Goal: Task Accomplishment & Management: Manage account settings

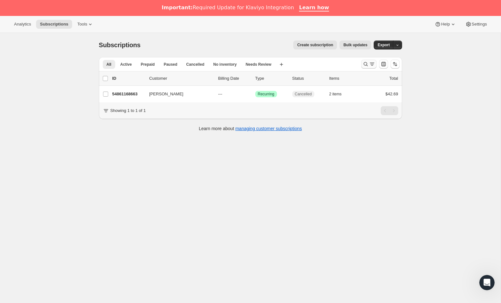
click at [366, 66] on icon "Search and filter results" at bounding box center [366, 64] width 6 height 6
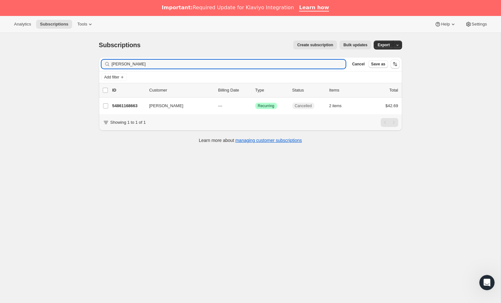
drag, startPoint x: 170, startPoint y: 65, endPoint x: 45, endPoint y: 55, distance: 125.5
click at [45, 55] on div "Subscriptions. This page is ready Subscriptions Create subscription Bulk update…" at bounding box center [250, 184] width 501 height 303
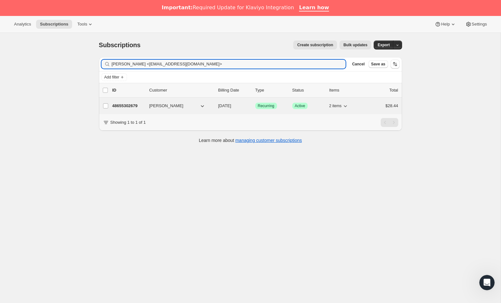
type input "[PERSON_NAME] <[EMAIL_ADDRESS][DOMAIN_NAME]>"
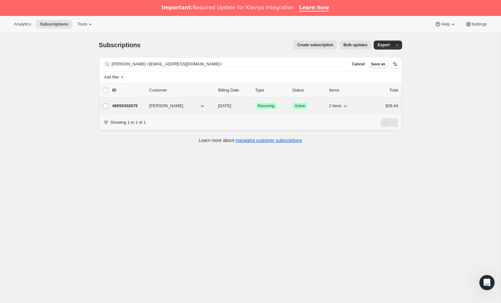
click at [121, 106] on p "48655302679" at bounding box center [128, 106] width 32 height 6
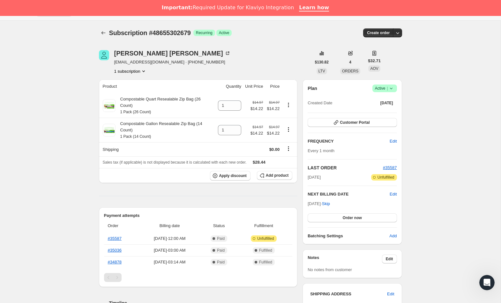
scroll to position [16, 0]
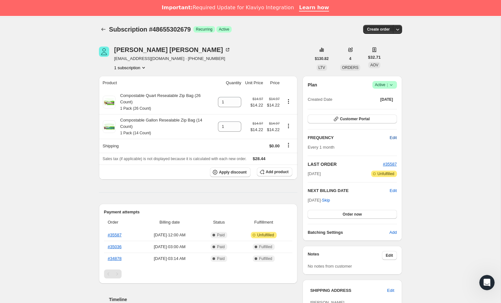
click at [391, 137] on span "Edit" at bounding box center [393, 138] width 7 height 6
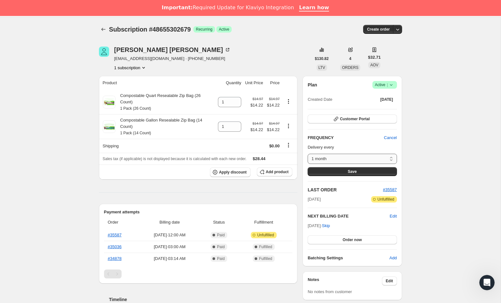
click at [353, 158] on select "1 month 2 months 3 months 6 months Custom..." at bounding box center [352, 159] width 89 height 10
select select "MONTH#3"
click at [308, 154] on select "1 month 2 months 3 months 6 months Custom..." at bounding box center [352, 159] width 89 height 10
drag, startPoint x: 357, startPoint y: 172, endPoint x: 366, endPoint y: 183, distance: 13.9
click at [357, 172] on button "Save" at bounding box center [352, 171] width 89 height 9
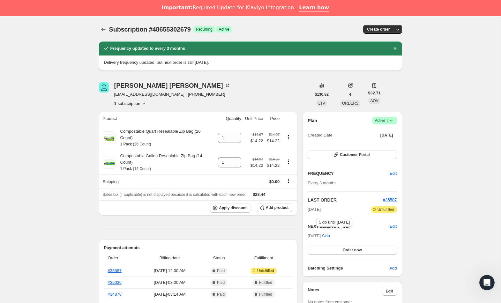
click at [330, 235] on span "Skip" at bounding box center [326, 236] width 8 height 6
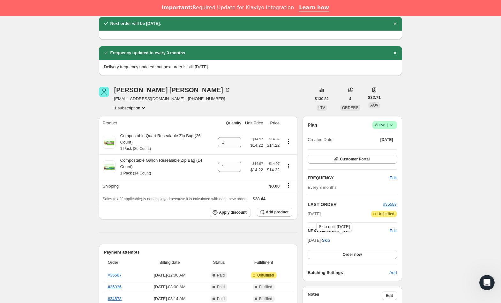
scroll to position [41, 0]
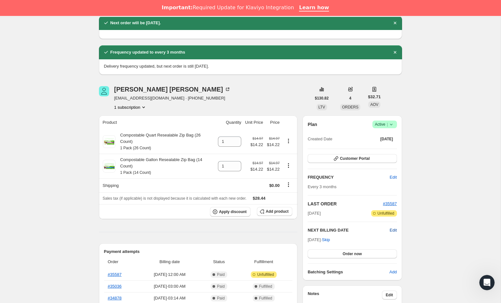
click at [392, 231] on span "Edit" at bounding box center [393, 230] width 7 height 6
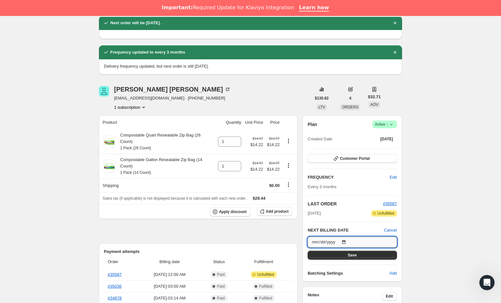
click at [347, 241] on input "[DATE]" at bounding box center [352, 242] width 89 height 11
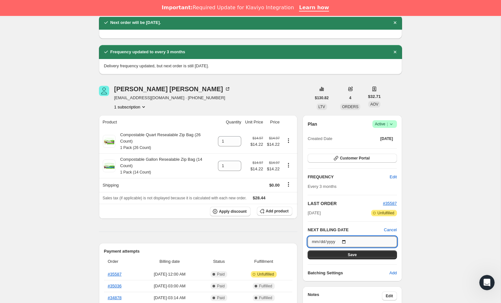
click at [347, 241] on input "[DATE]" at bounding box center [352, 241] width 89 height 11
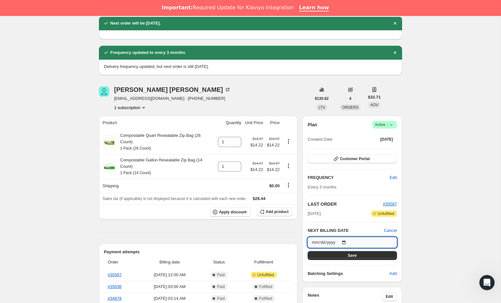
click at [316, 243] on input "[DATE]" at bounding box center [352, 242] width 89 height 11
click at [346, 243] on input "[DATE]" at bounding box center [352, 242] width 89 height 11
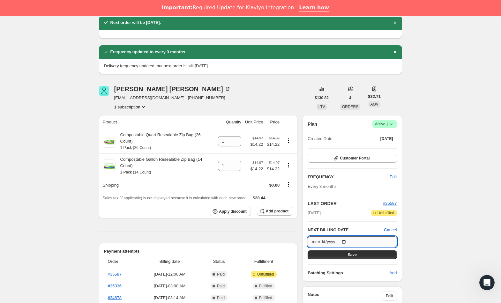
click at [346, 243] on input "[DATE]" at bounding box center [352, 241] width 89 height 11
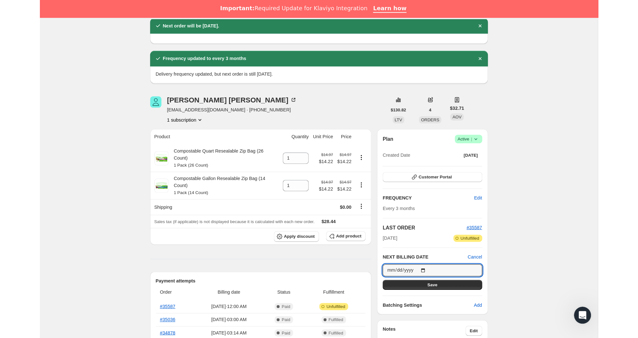
scroll to position [40, 0]
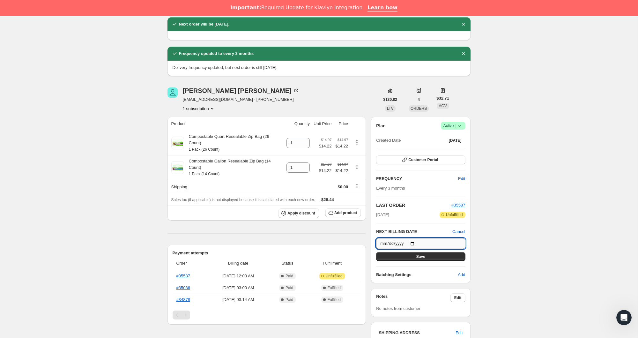
click at [415, 243] on input "[DATE]" at bounding box center [420, 243] width 89 height 11
type input "[DATE]"
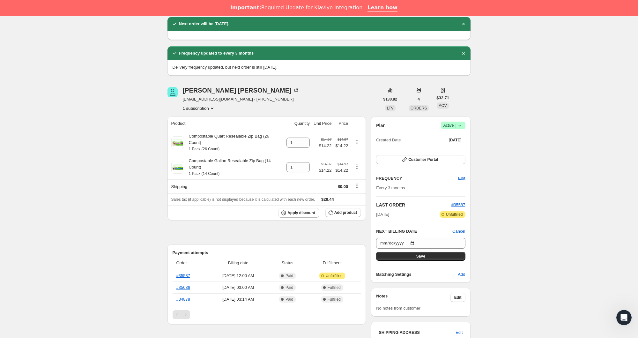
click at [416, 257] on span "Save" at bounding box center [420, 256] width 9 height 5
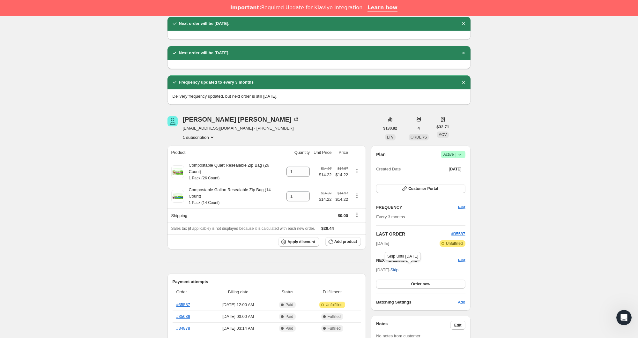
scroll to position [41, 0]
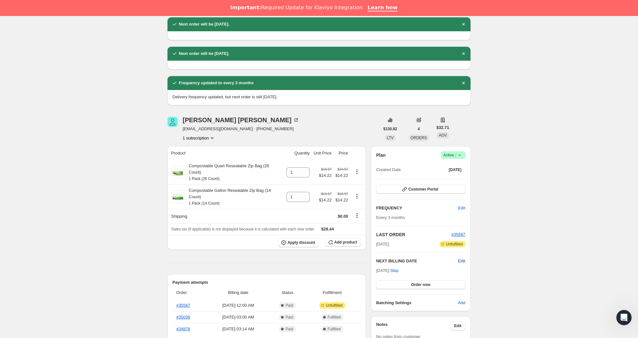
click at [462, 259] on span "Edit" at bounding box center [461, 261] width 7 height 6
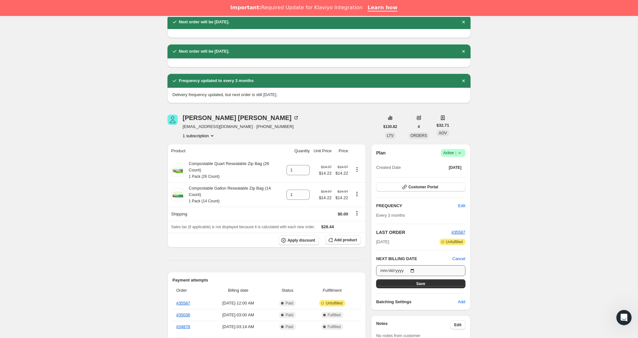
scroll to position [42, 0]
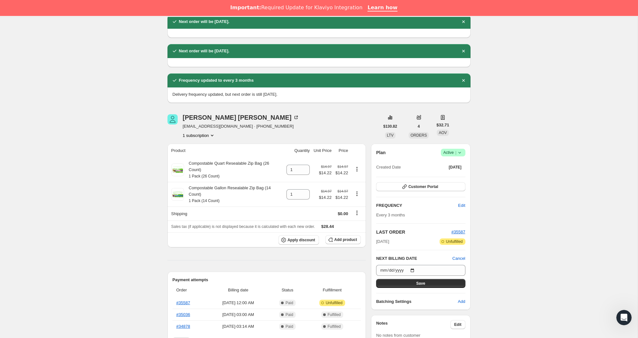
click at [493, 260] on div "Subscription #48655302679. This page is ready Subscription #48655302679 Success…" at bounding box center [319, 326] width 638 height 673
click at [456, 259] on span "Cancel" at bounding box center [459, 258] width 13 height 6
click at [399, 269] on span "Skip" at bounding box center [395, 268] width 8 height 6
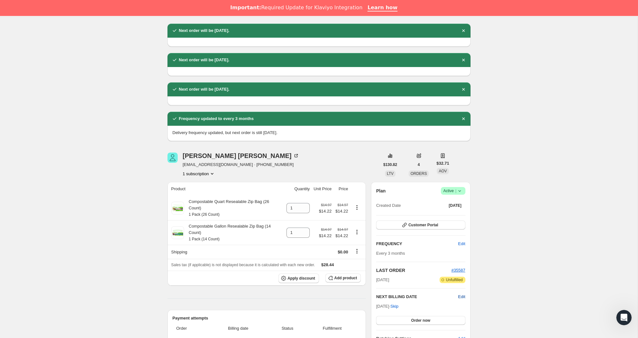
scroll to position [34, 0]
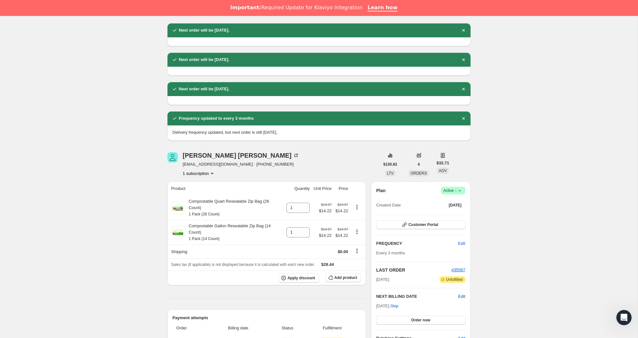
click at [458, 298] on span "Edit" at bounding box center [461, 296] width 7 height 6
click at [460, 296] on span "Cancel" at bounding box center [459, 296] width 13 height 6
click at [460, 296] on span "Edit" at bounding box center [461, 296] width 7 height 6
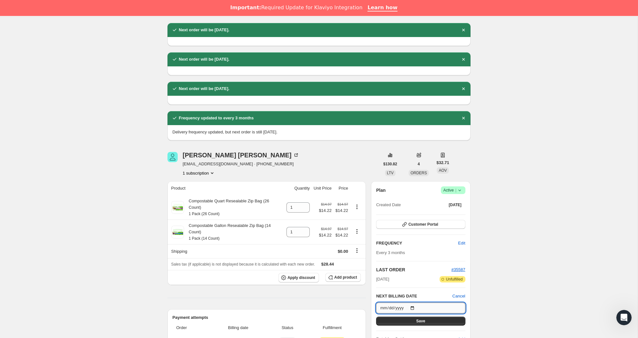
click at [414, 303] on input "[DATE]" at bounding box center [420, 308] width 89 height 11
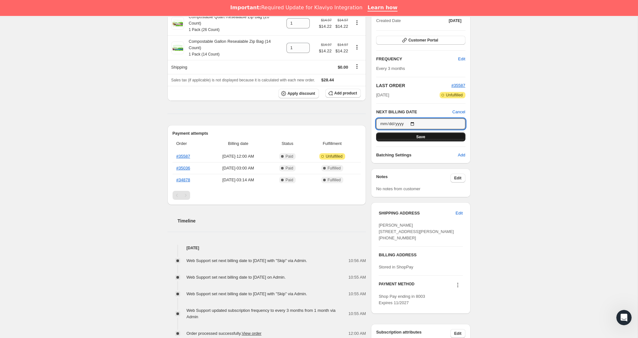
scroll to position [216, 0]
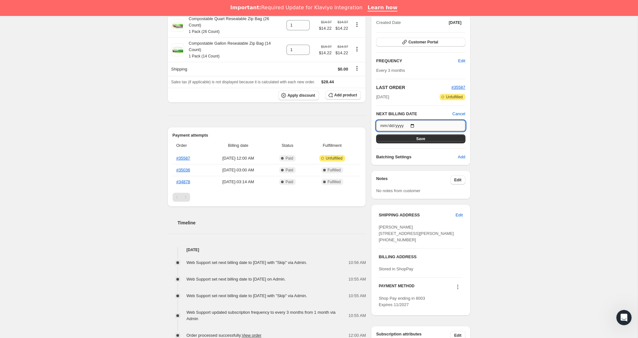
click at [414, 124] on input "[DATE]" at bounding box center [420, 125] width 89 height 11
type input "[DATE]"
click at [444, 138] on button "Save" at bounding box center [420, 138] width 89 height 9
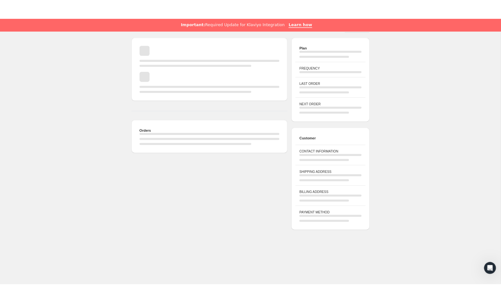
scroll to position [33, 0]
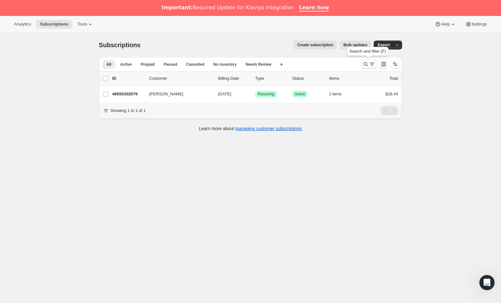
click at [365, 63] on icon "Search and filter results" at bounding box center [366, 64] width 6 height 6
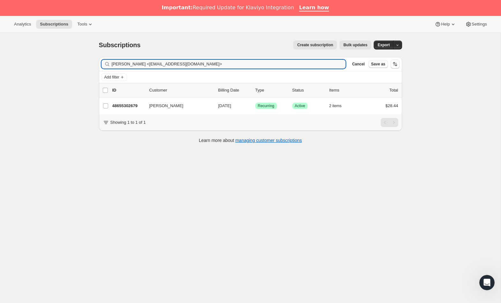
drag, startPoint x: 207, startPoint y: 65, endPoint x: 64, endPoint y: 59, distance: 143.7
click at [64, 59] on div "Subscriptions. This page is ready Subscriptions Create subscription Bulk update…" at bounding box center [250, 184] width 501 height 303
type input "[EMAIL_ADDRESS][DOMAIN_NAME]"
